Goal: Task Accomplishment & Management: Use online tool/utility

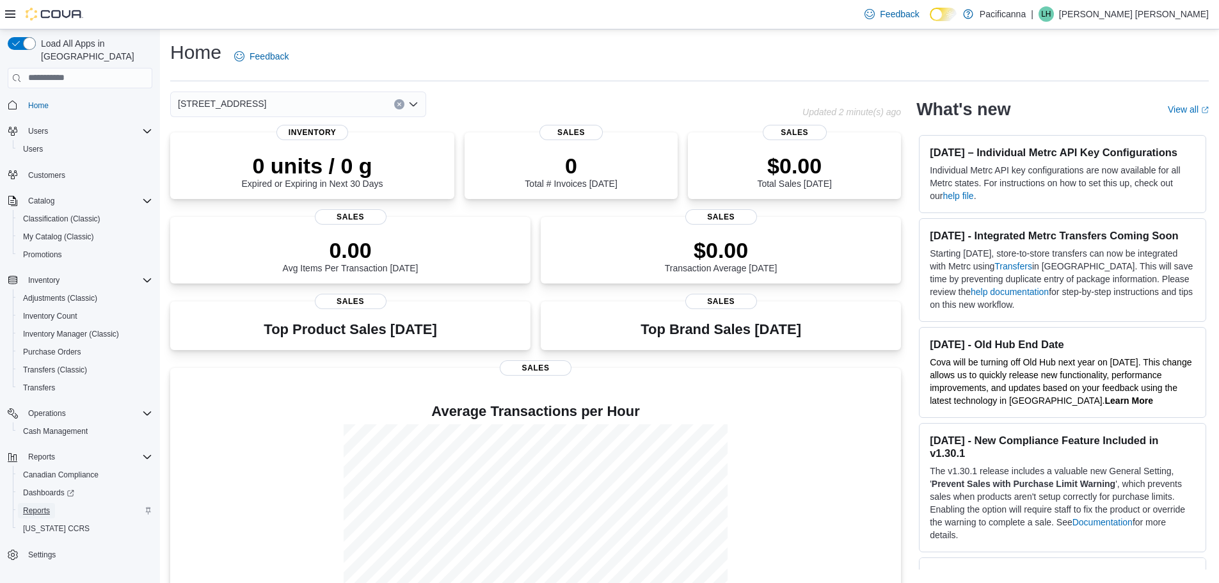
click at [52, 503] on link "Reports" at bounding box center [36, 510] width 37 height 15
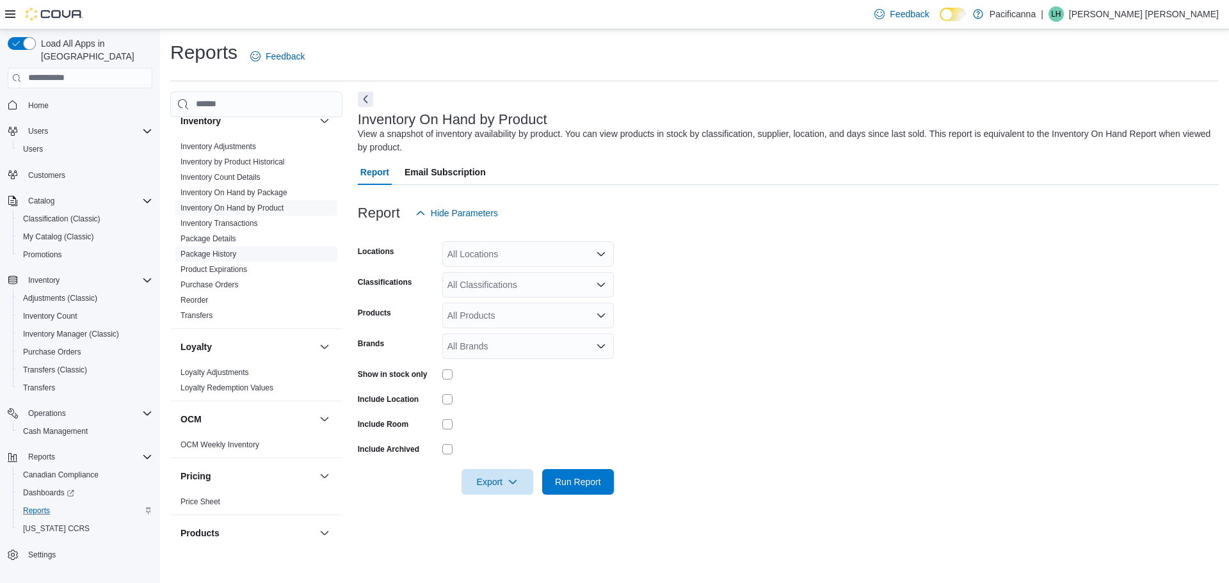
scroll to position [256, 0]
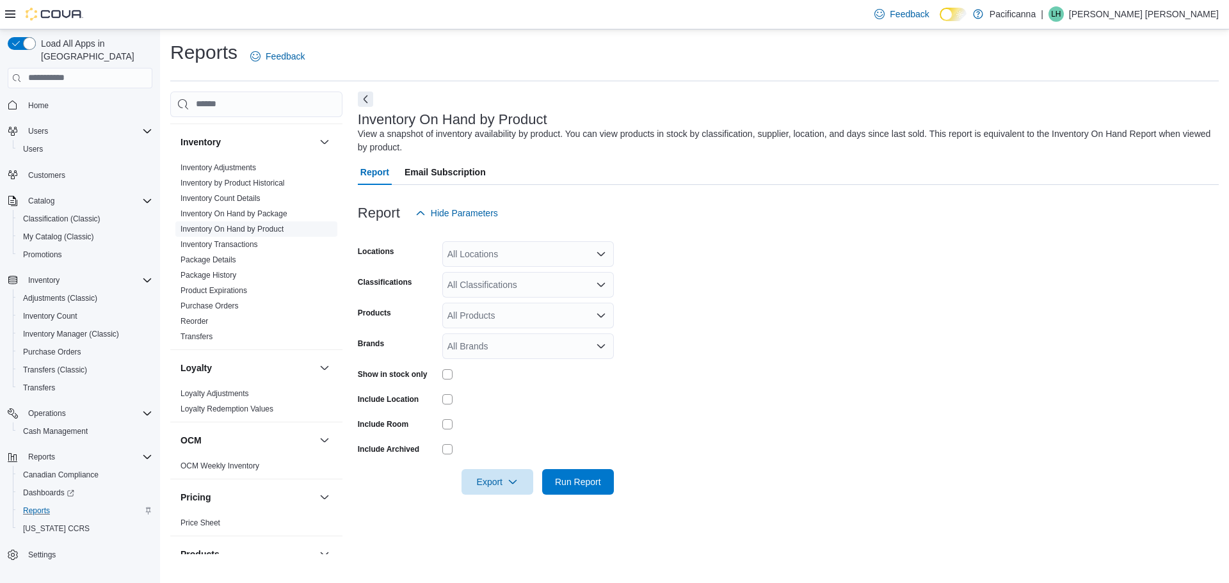
click at [301, 230] on span "Inventory On Hand by Product" at bounding box center [256, 228] width 162 height 15
click at [520, 285] on div "All Classifications" at bounding box center [528, 285] width 172 height 26
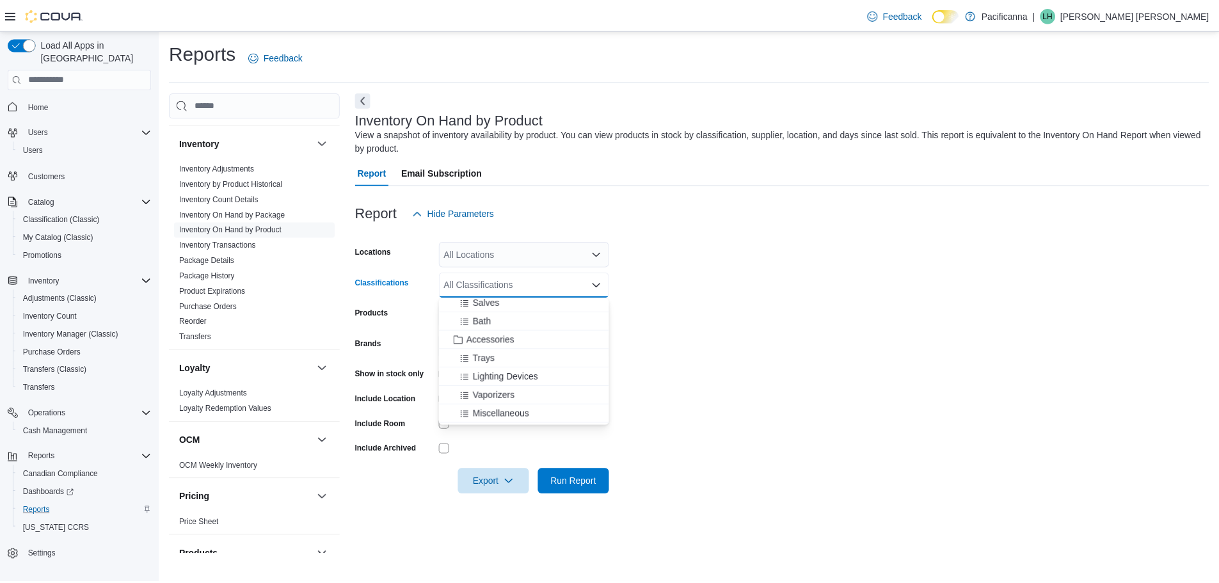
scroll to position [573, 0]
click at [504, 349] on span "Accessories" at bounding box center [494, 346] width 48 height 13
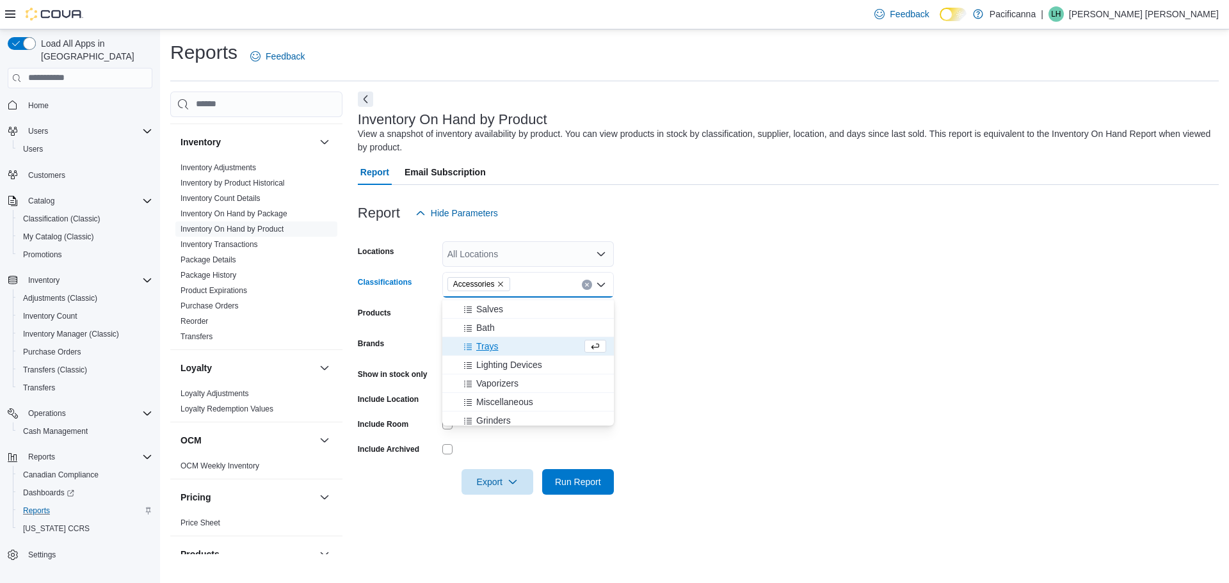
drag, startPoint x: 888, startPoint y: 436, endPoint x: 861, endPoint y: 431, distance: 27.5
click at [888, 436] on form "Locations All Locations Classifications Accessories Combo box. Selected. Access…" at bounding box center [788, 360] width 861 height 269
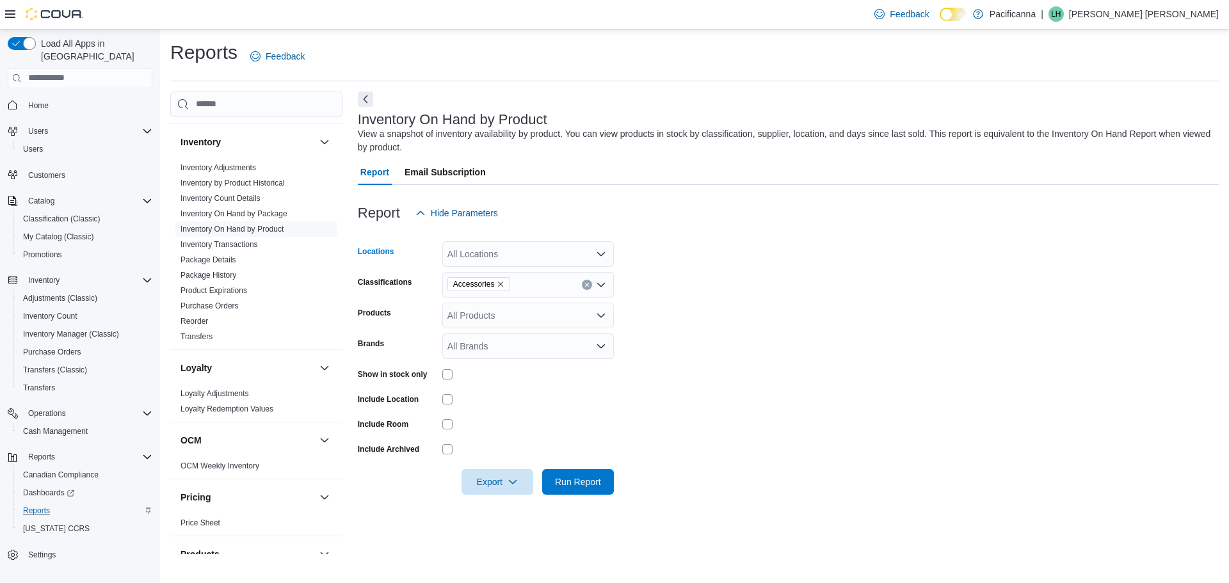
click at [515, 248] on div "All Locations" at bounding box center [528, 254] width 172 height 26
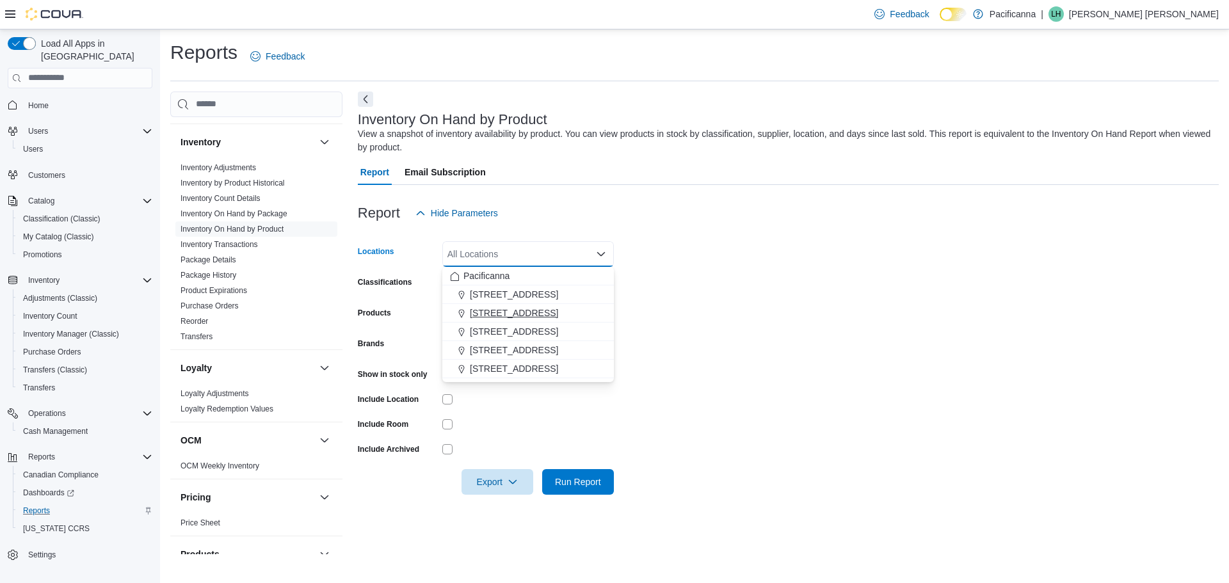
click at [522, 317] on span "[STREET_ADDRESS]" at bounding box center [514, 313] width 88 height 13
click at [587, 483] on span "Run Report" at bounding box center [578, 481] width 46 height 13
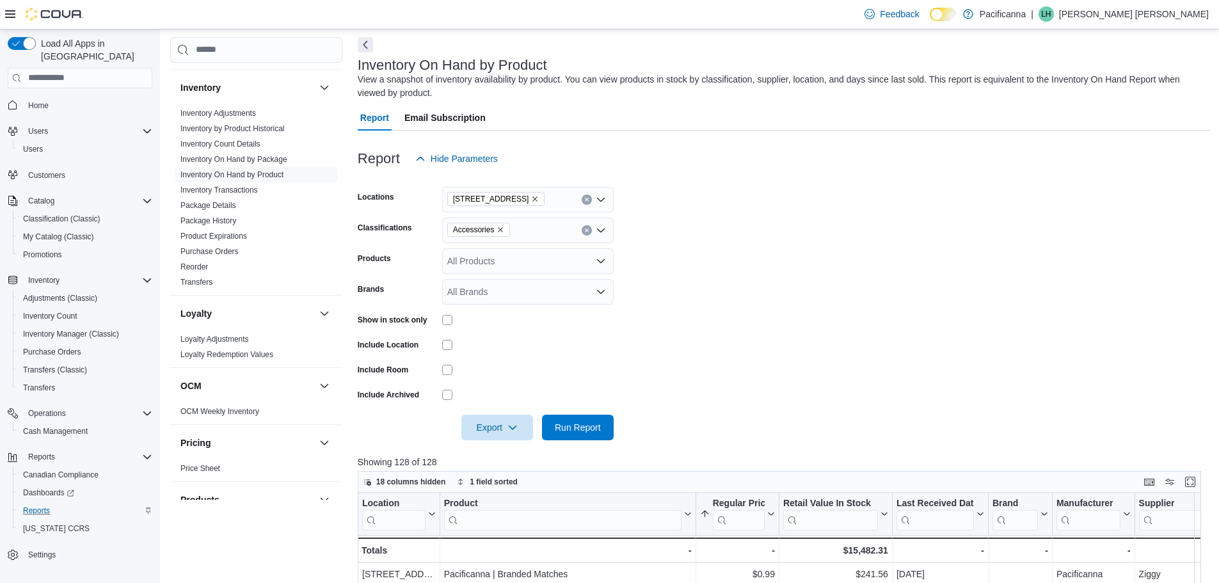
scroll to position [256, 0]
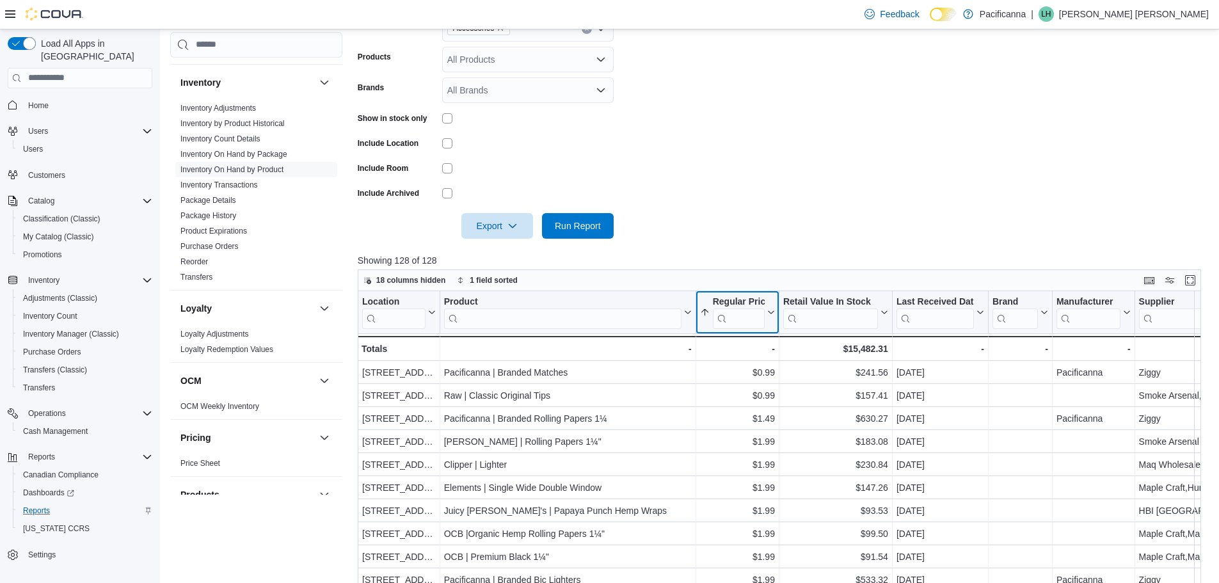
click at [769, 308] on icon at bounding box center [770, 312] width 10 height 8
click at [751, 362] on span "Sort Low-High" at bounding box center [746, 361] width 49 height 10
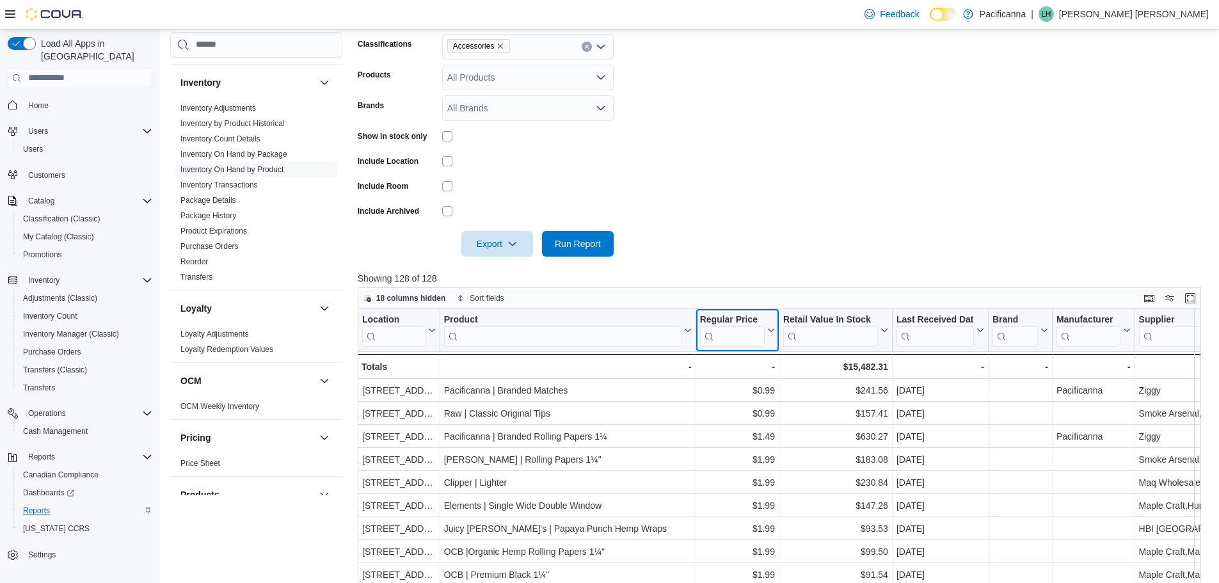
scroll to position [227, 0]
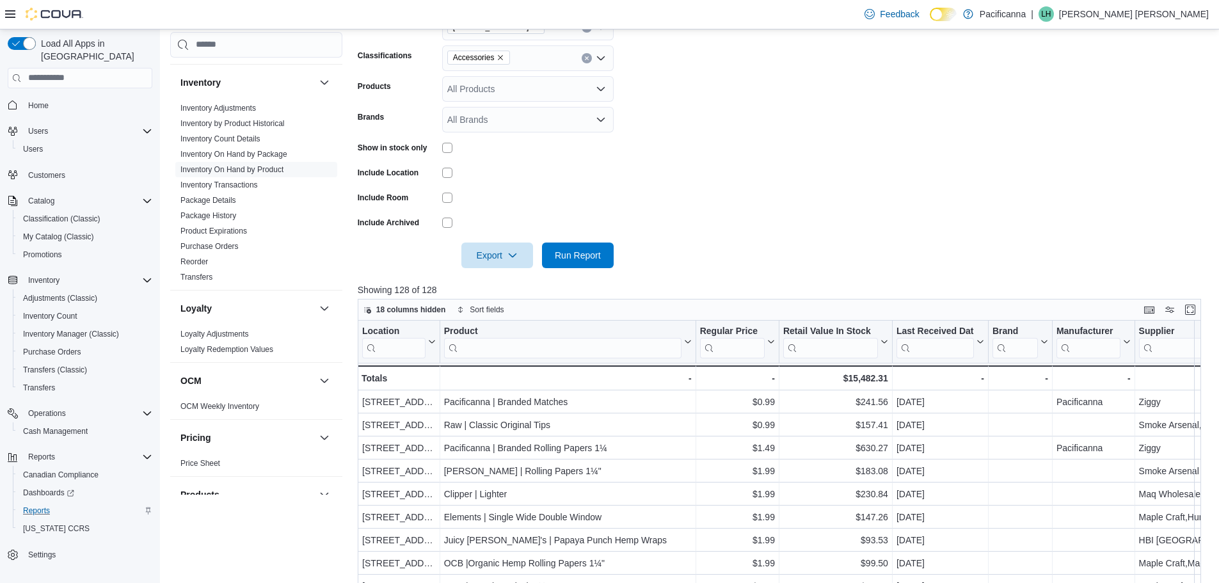
click at [587, 52] on div "Accessories" at bounding box center [528, 58] width 172 height 26
click at [587, 60] on icon "Clear input" at bounding box center [586, 58] width 5 height 5
click at [491, 61] on div "All Classifications Combo box. Selected. Combo box input. All Classifications. …" at bounding box center [528, 58] width 172 height 26
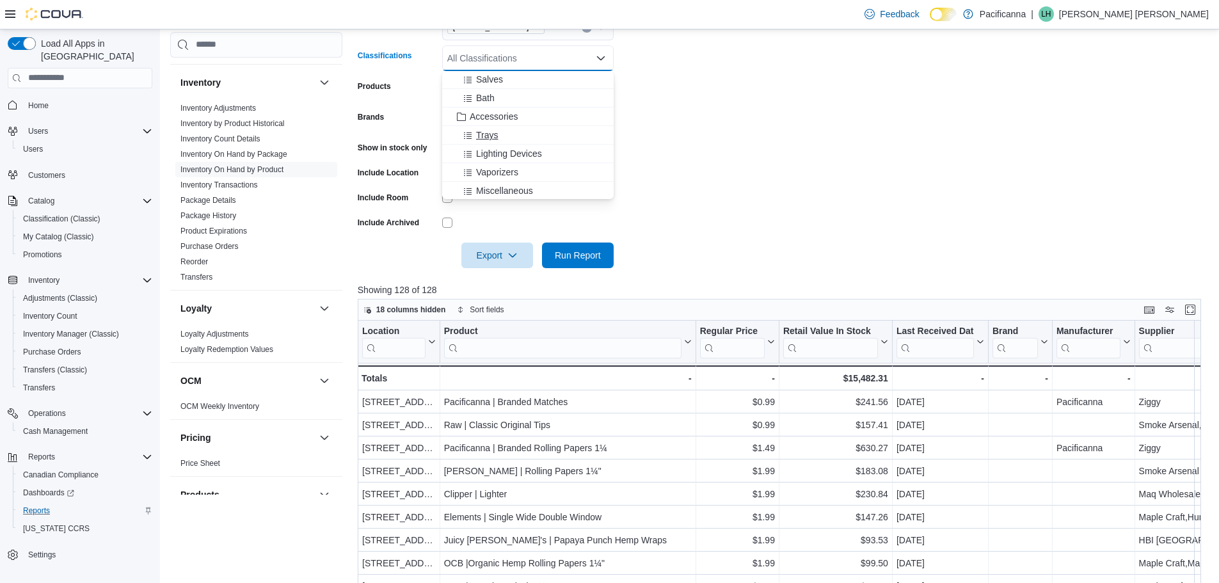
click at [545, 135] on div "Trays" at bounding box center [528, 135] width 156 height 13
click at [884, 187] on form "Locations [STREET_ADDRESS] Trays Combo box. Selected. Trays. Press Backspace to…" at bounding box center [784, 133] width 852 height 269
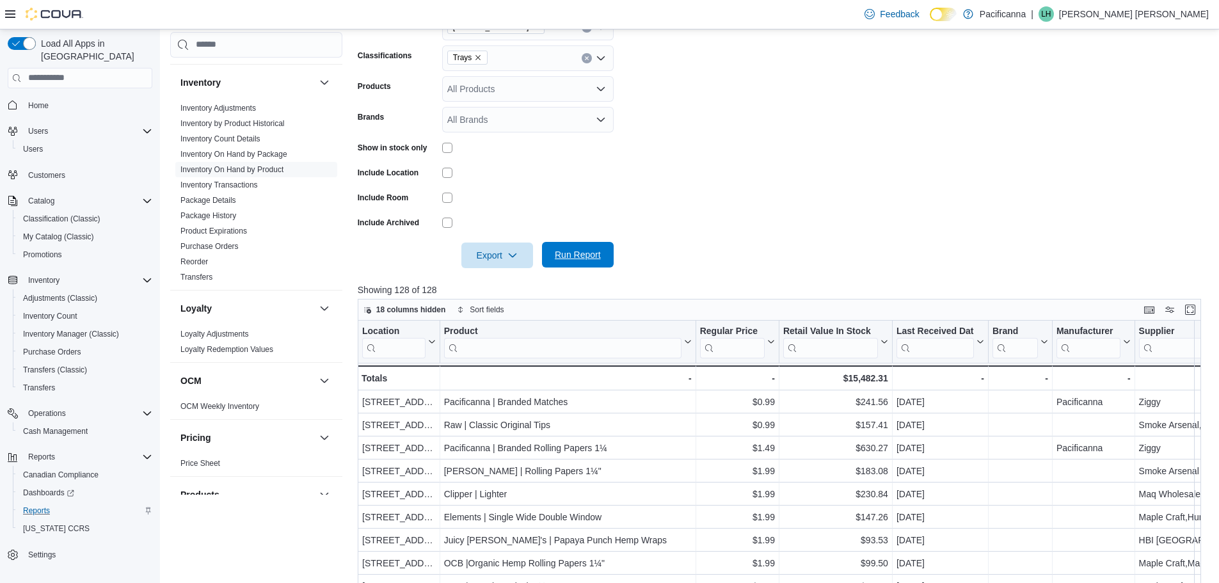
click at [572, 246] on span "Run Report" at bounding box center [578, 255] width 56 height 26
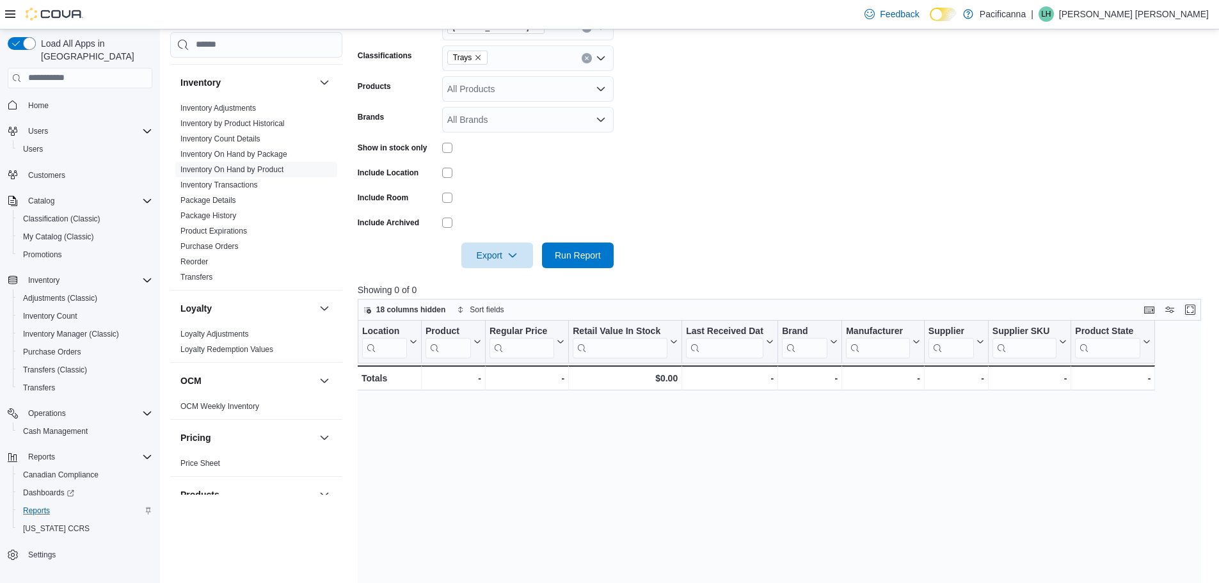
click at [529, 53] on div "Trays" at bounding box center [528, 58] width 172 height 26
click at [523, 135] on span "Lighting Devices" at bounding box center [509, 135] width 66 height 13
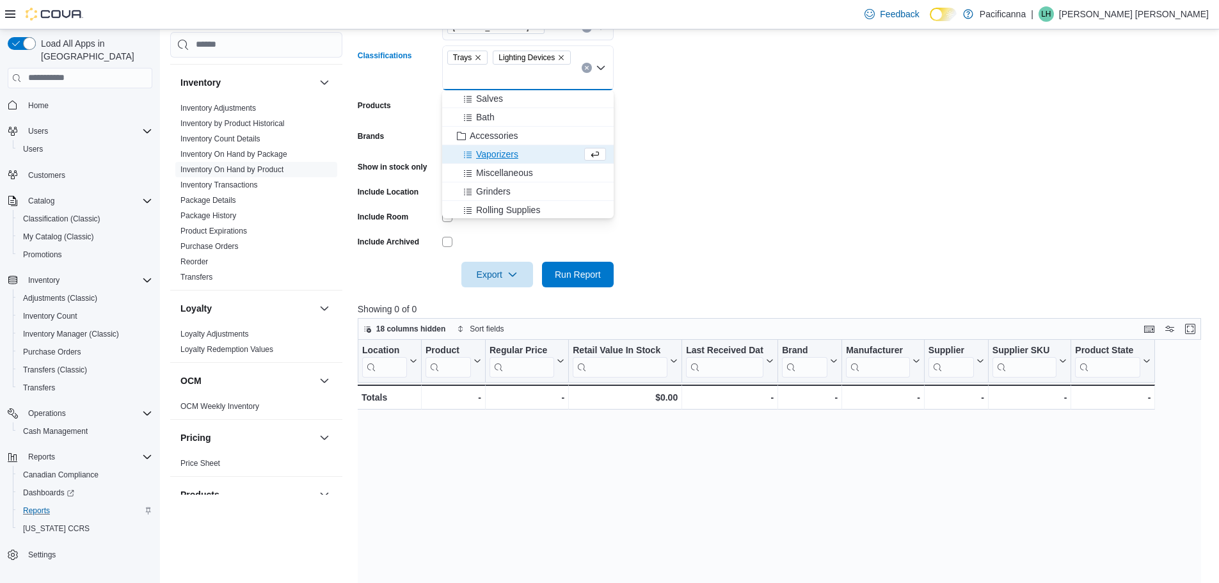
click at [506, 155] on span "Vaporizers" at bounding box center [497, 154] width 42 height 13
click at [826, 196] on form "Locations [STREET_ADDRESS] Classifications Trays Lighting Devices Vaporizers Co…" at bounding box center [784, 143] width 852 height 288
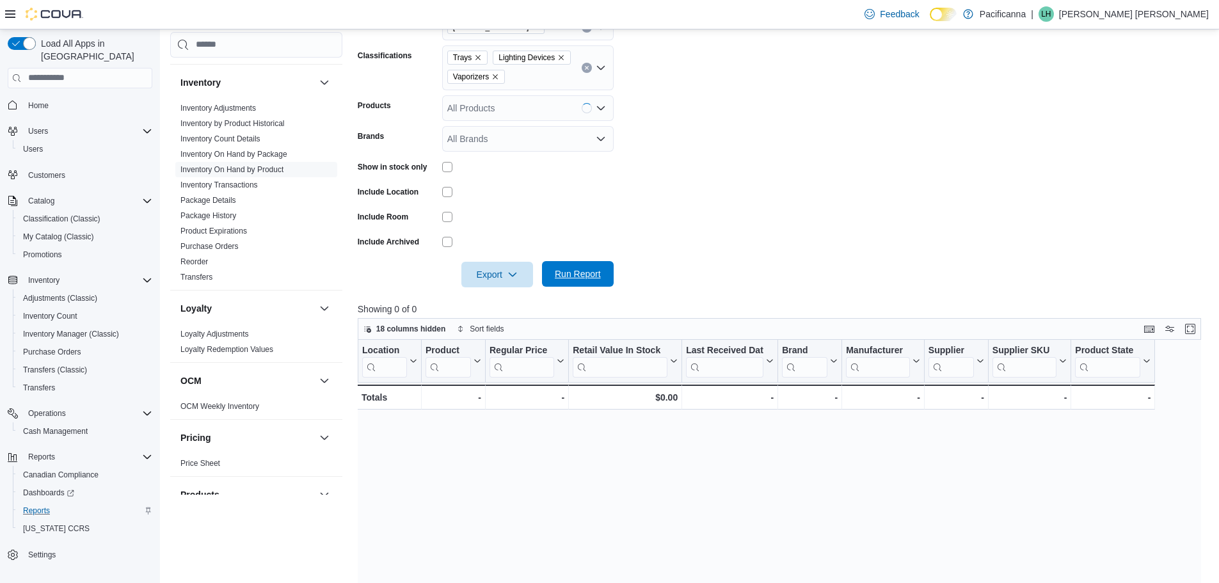
drag, startPoint x: 578, startPoint y: 273, endPoint x: 604, endPoint y: 267, distance: 27.0
click at [579, 273] on span "Run Report" at bounding box center [578, 273] width 46 height 13
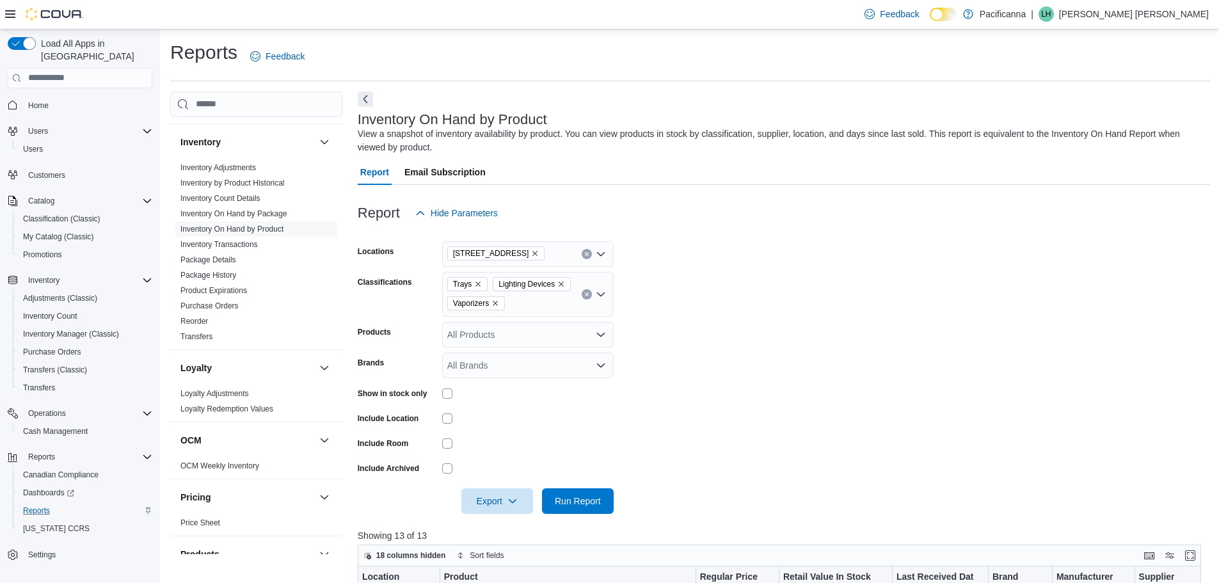
click at [81, 97] on span "Home" at bounding box center [87, 105] width 129 height 16
